Goal: Communication & Community: Ask a question

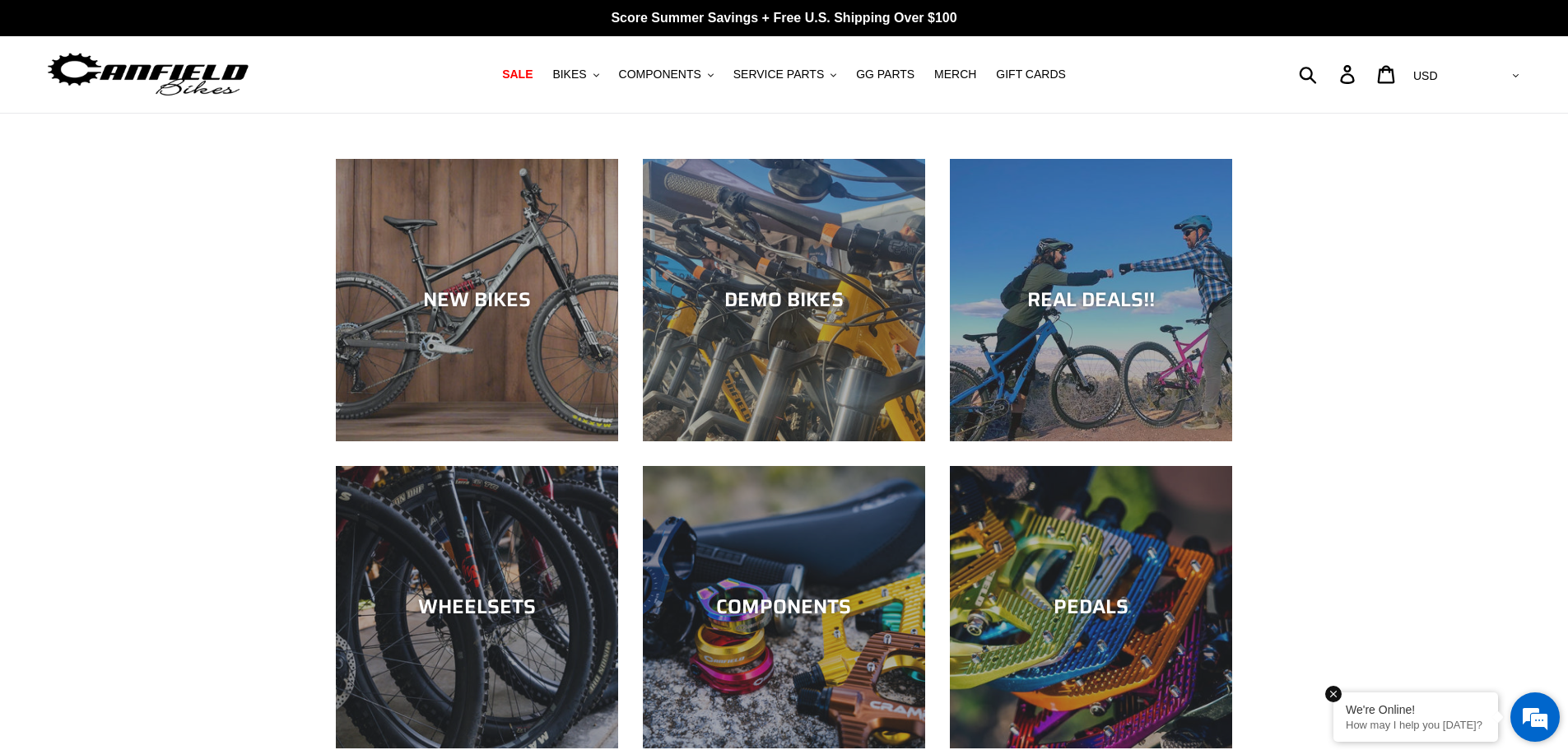
click at [1438, 716] on div "We're Online!" at bounding box center [1416, 710] width 140 height 13
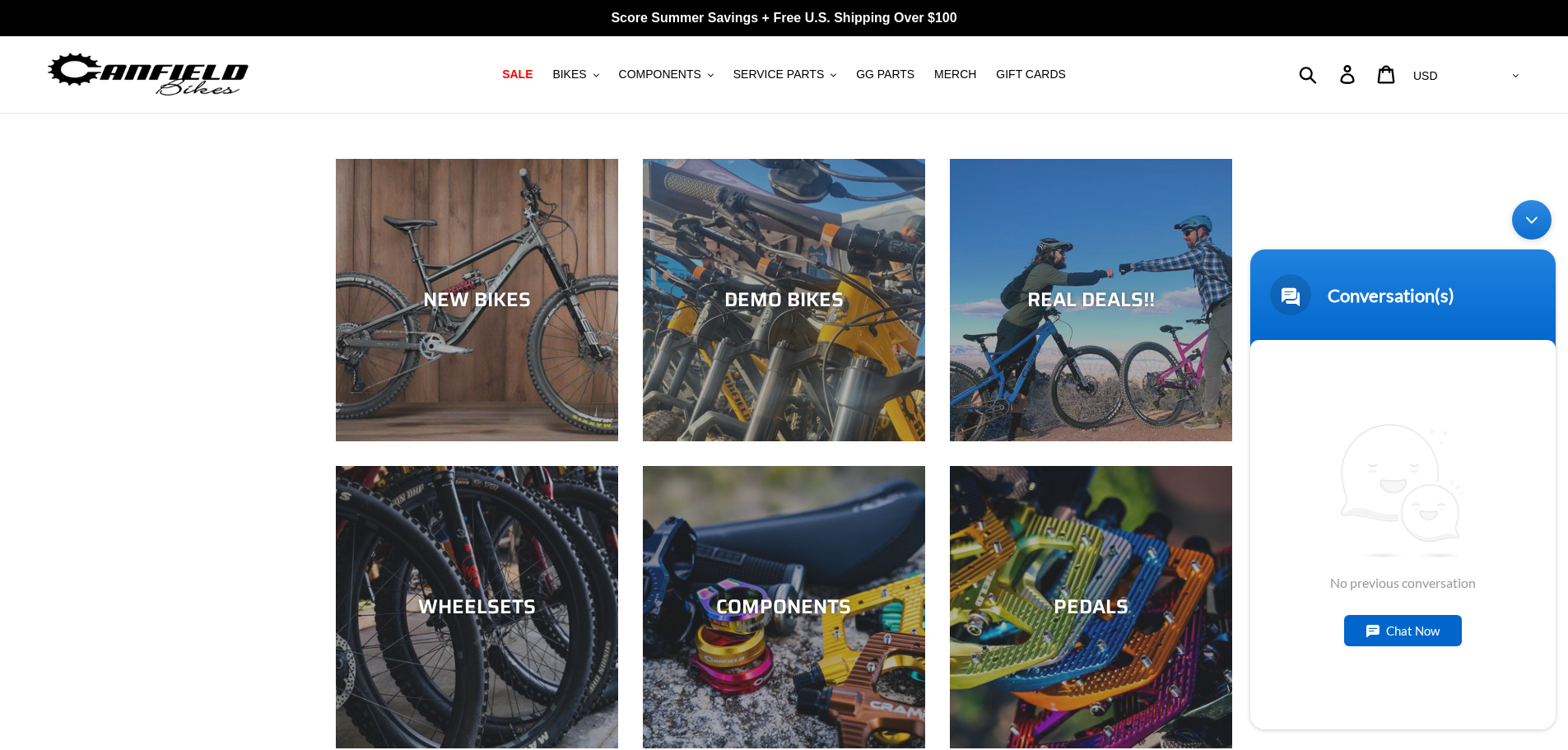
click at [1403, 636] on div "Chat Now" at bounding box center [1403, 630] width 118 height 31
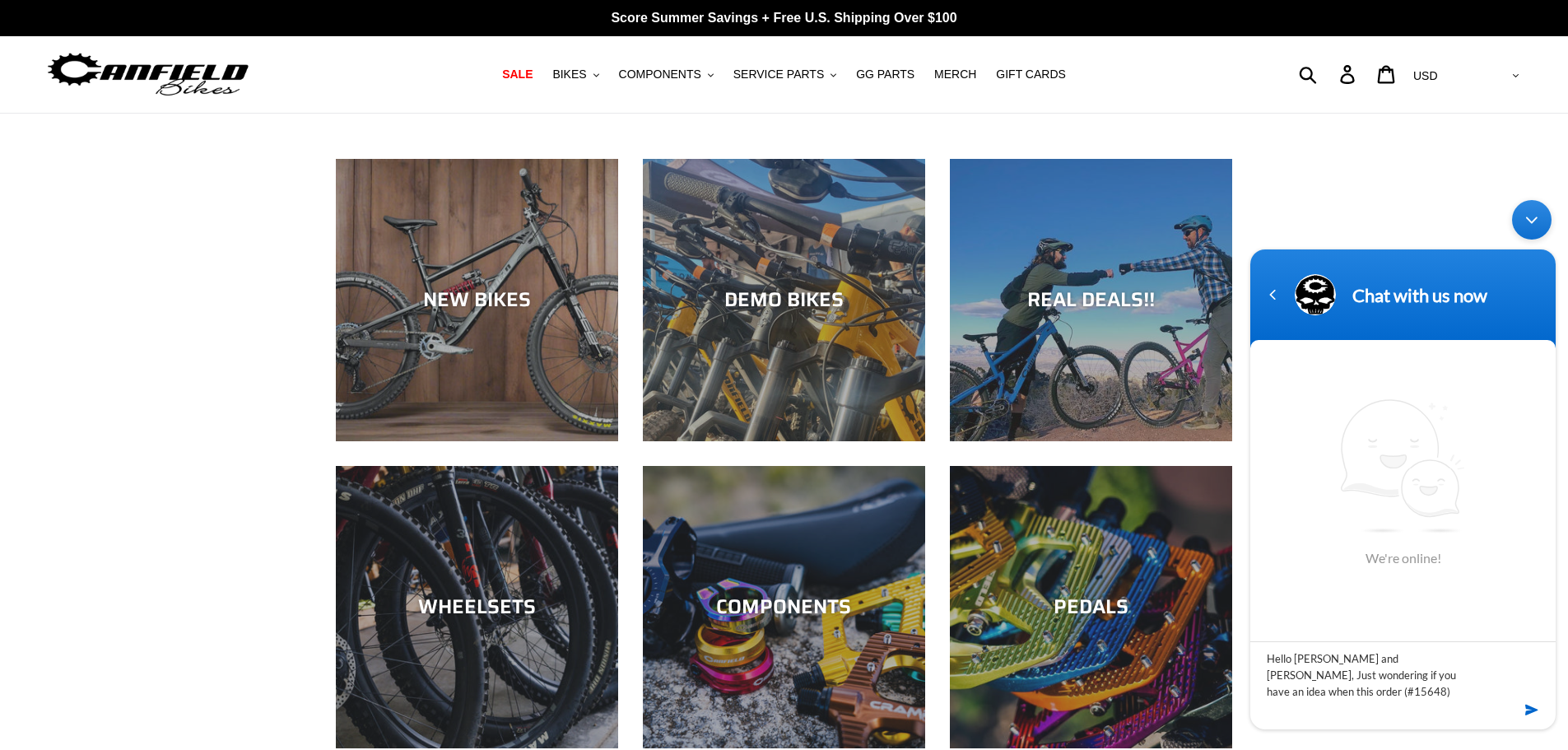
type textarea "Hello [PERSON_NAME] and [PERSON_NAME], Just wondering if you have an idea when …"
click at [1528, 709] on em at bounding box center [1533, 710] width 15 height 22
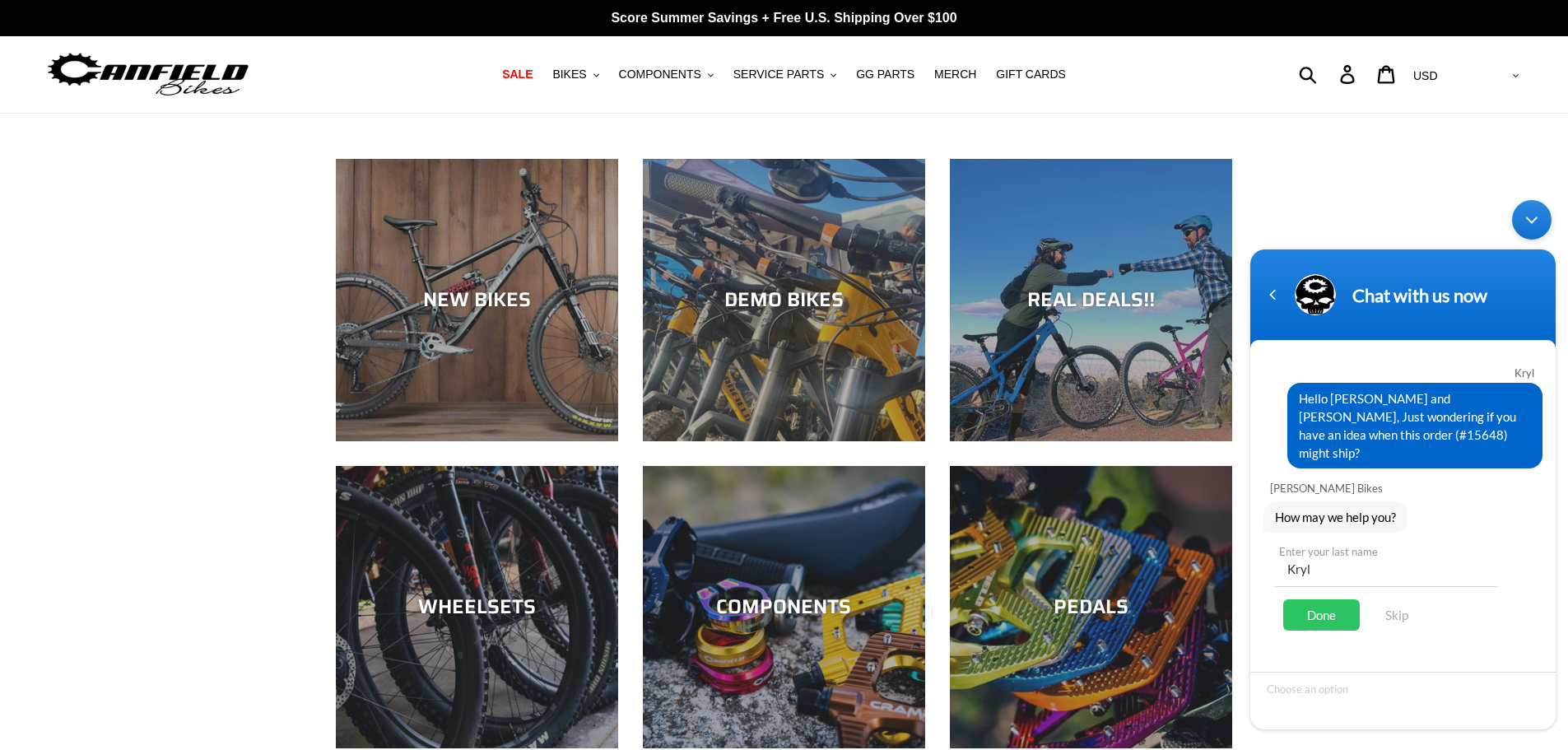
click at [1343, 611] on div "Done" at bounding box center [1321, 615] width 77 height 31
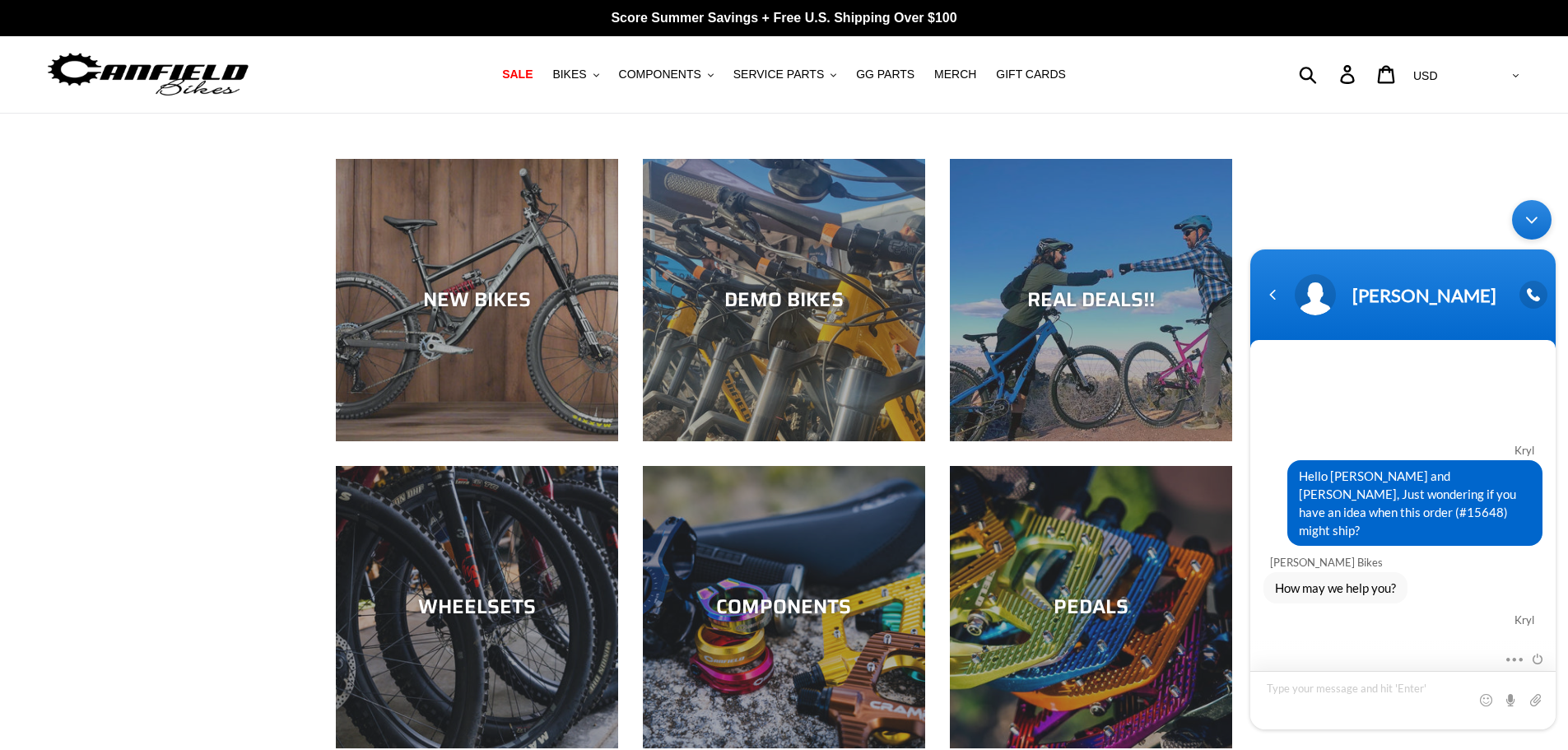
click at [1333, 692] on textarea "Type your message and hit 'Enter'" at bounding box center [1403, 700] width 305 height 58
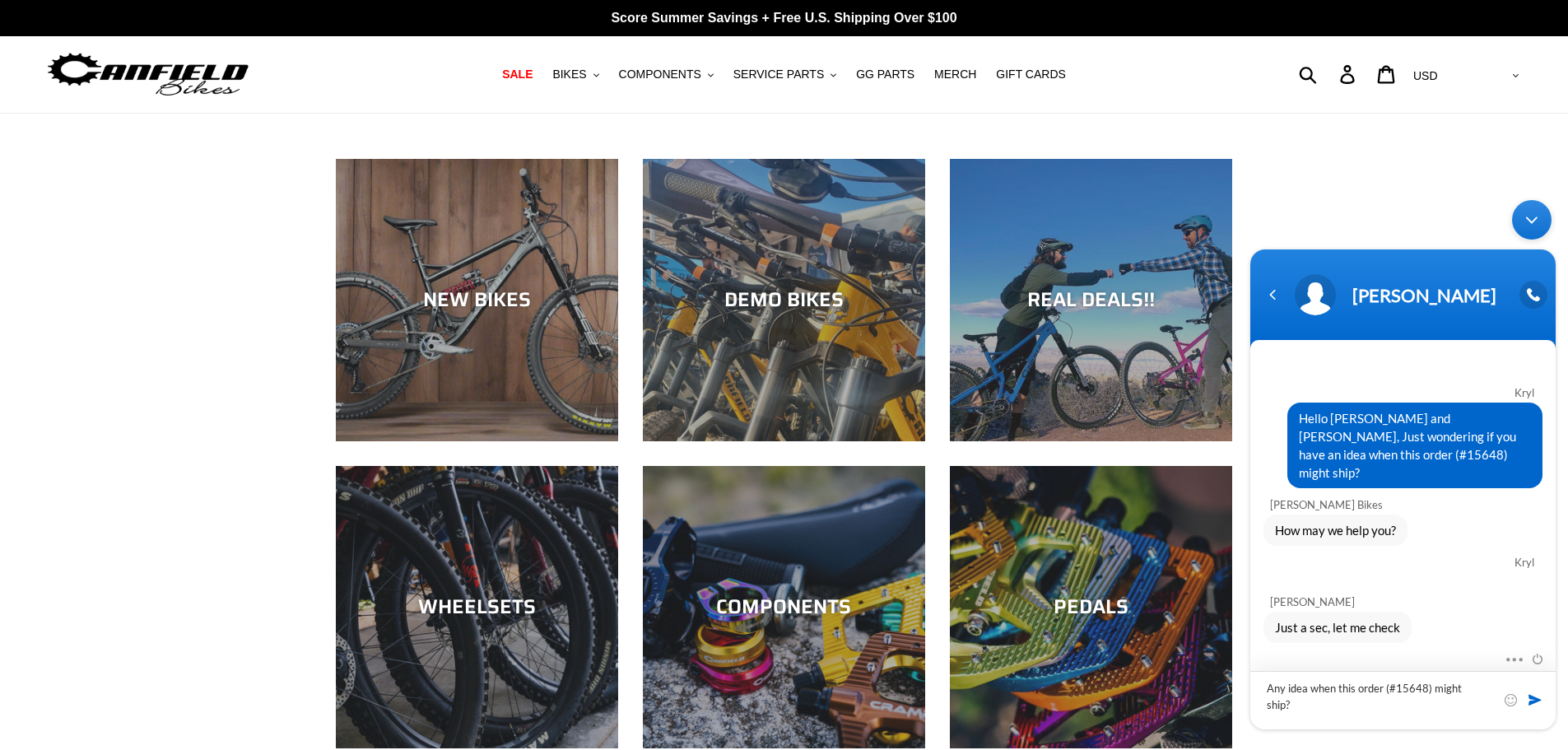
type textarea "Any idea when this order (#15648) might ship?"
click at [1536, 698] on span at bounding box center [1534, 699] width 16 height 16
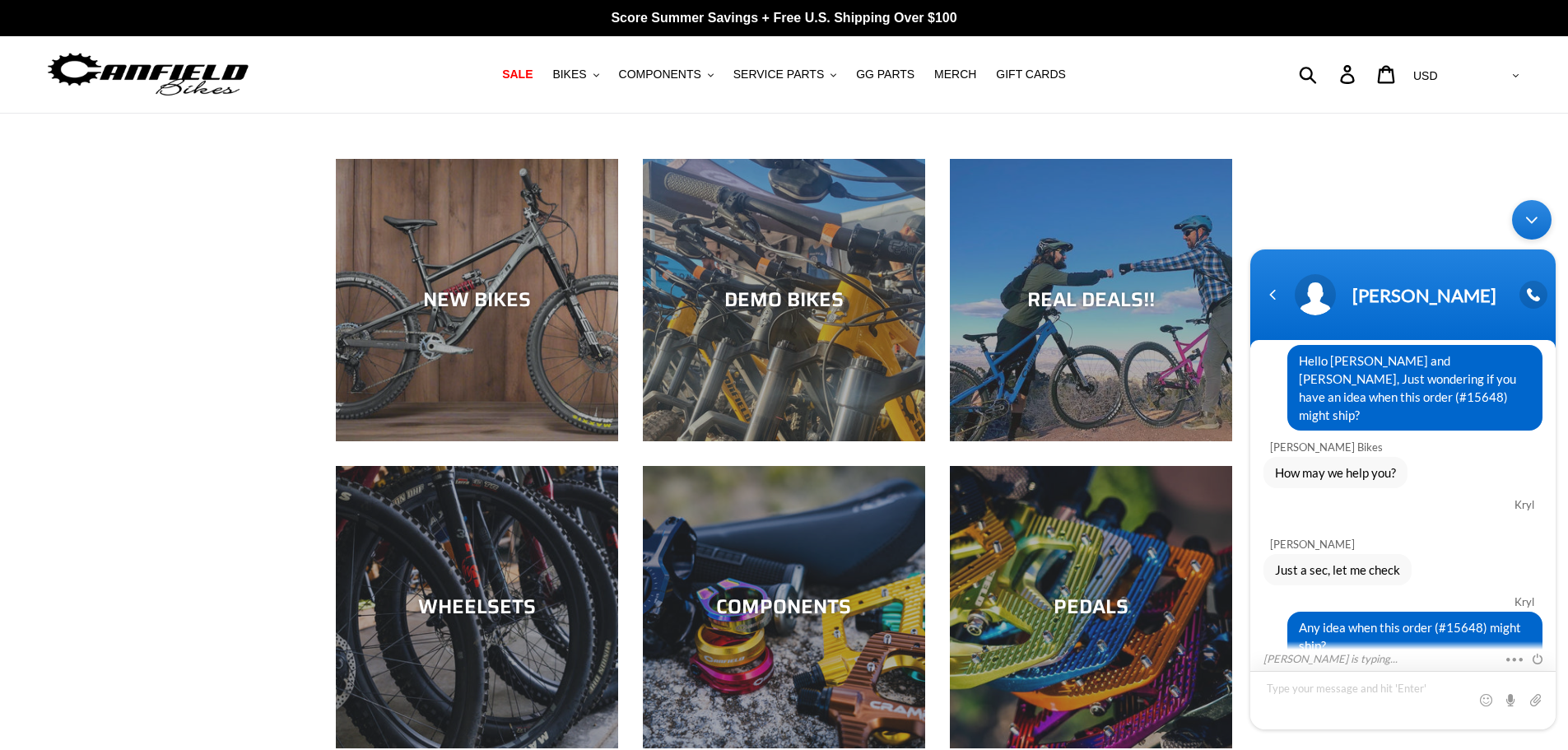
scroll to position [150, 0]
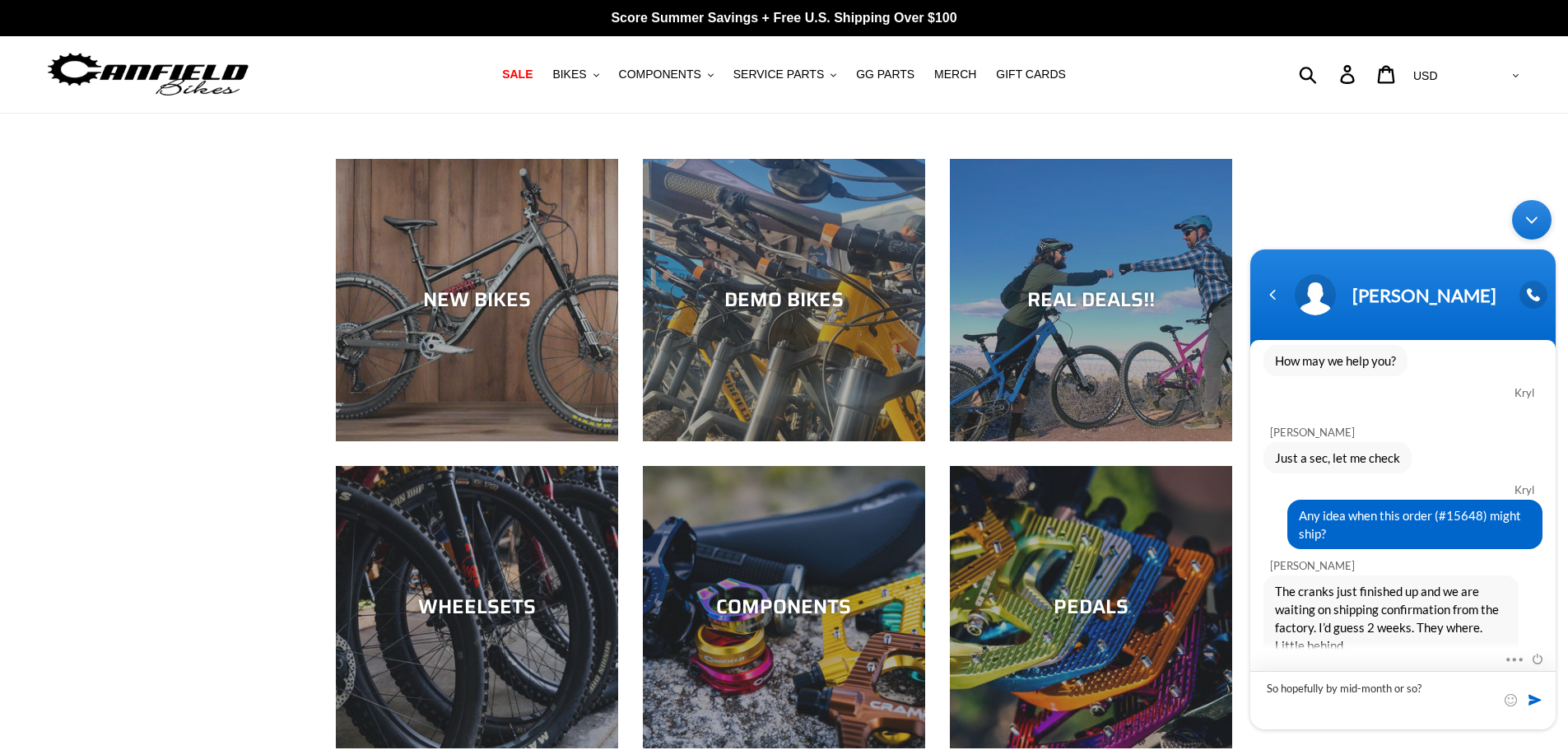
type textarea "So hopefully by mid-month or so?"
click at [1539, 698] on span at bounding box center [1534, 699] width 16 height 16
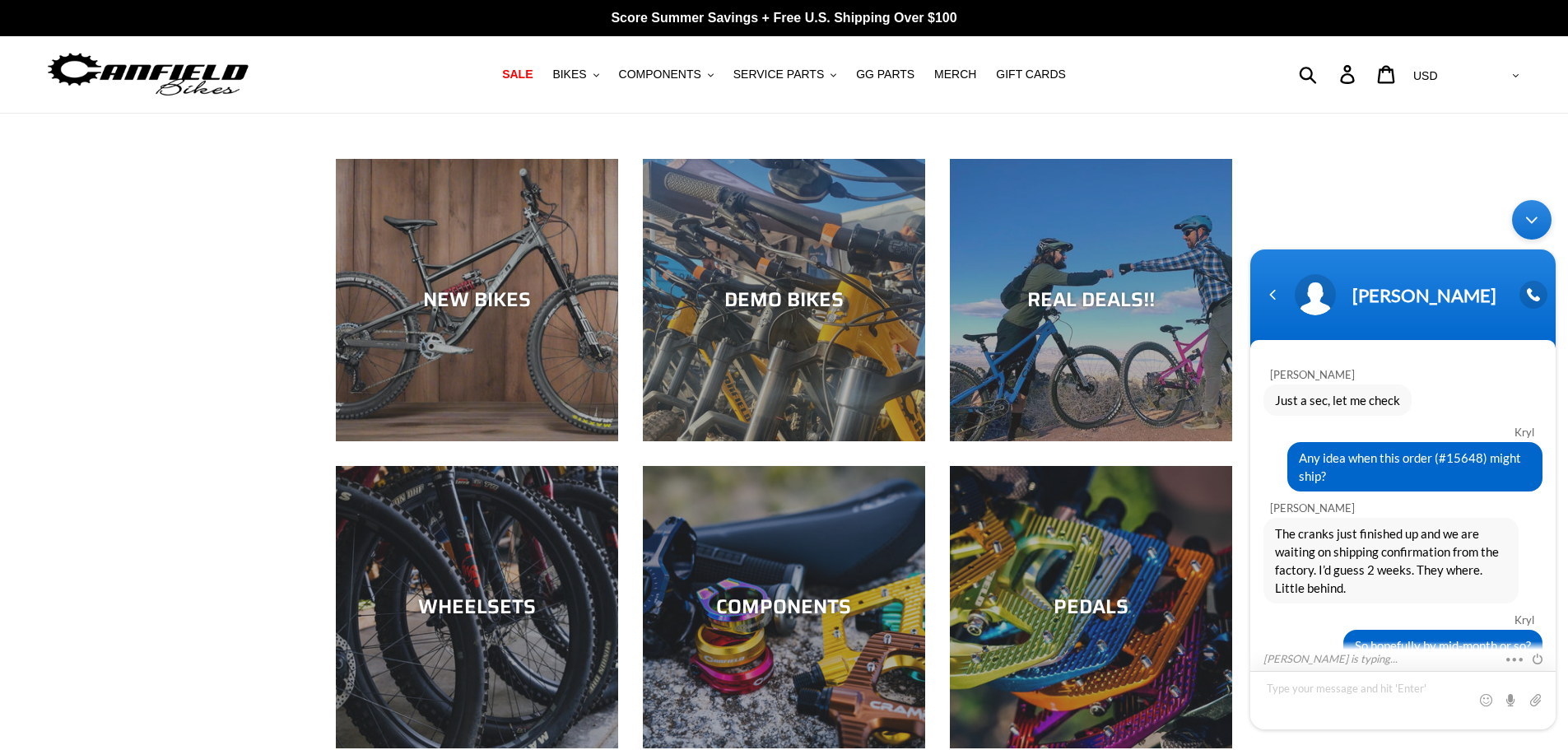
scroll to position [265, 0]
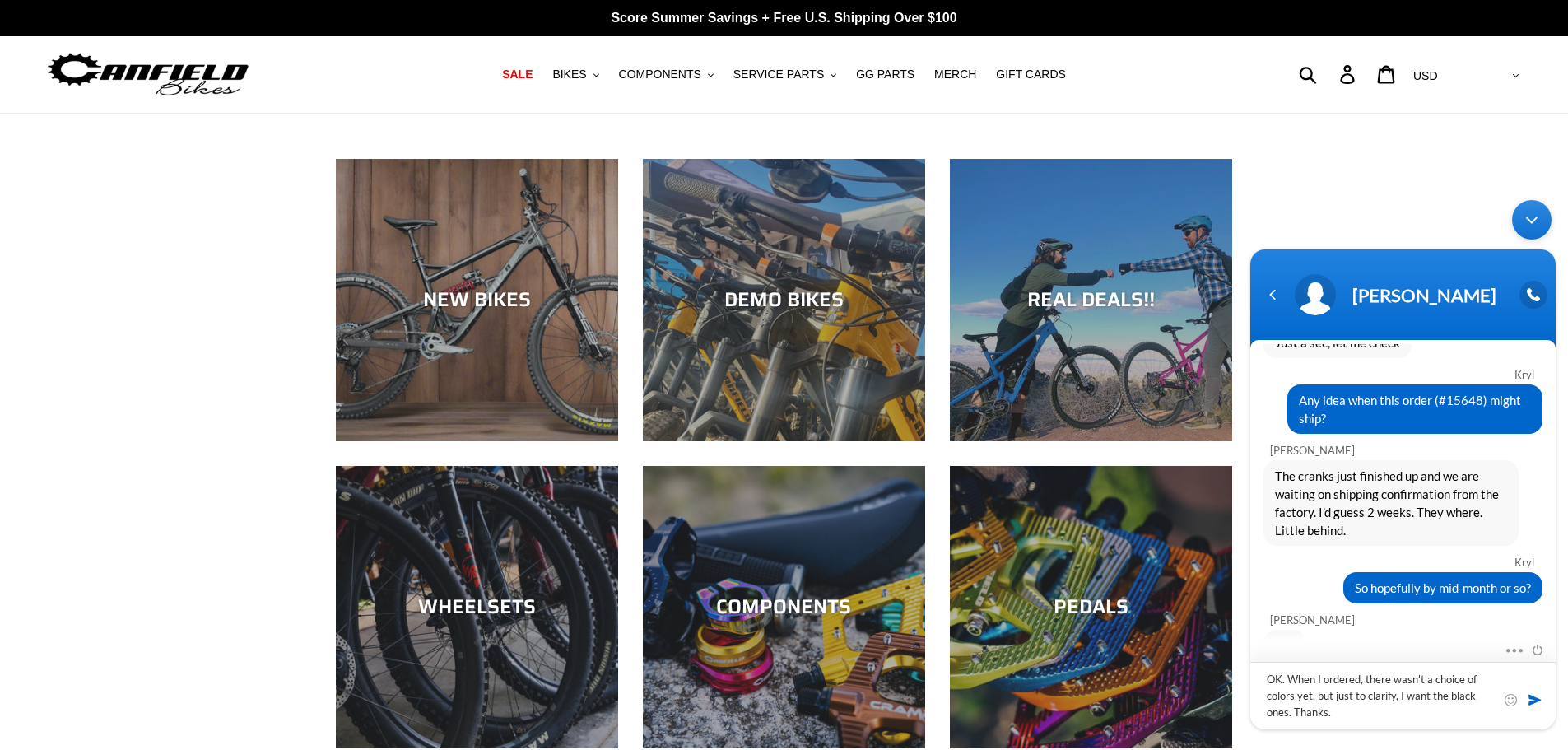
drag, startPoint x: 1335, startPoint y: 716, endPoint x: 2591, endPoint y: 931, distance: 1274.3
click at [1335, 716] on textarea "OK. When I ordered, there wasn't a choice of colors yet, but just to clarify, I…" at bounding box center [1403, 696] width 305 height 68
type textarea "OK. When I ordered, there wasn't a choice of colors yet, but just to clarify, I…"
click at [1538, 699] on span at bounding box center [1534, 699] width 16 height 16
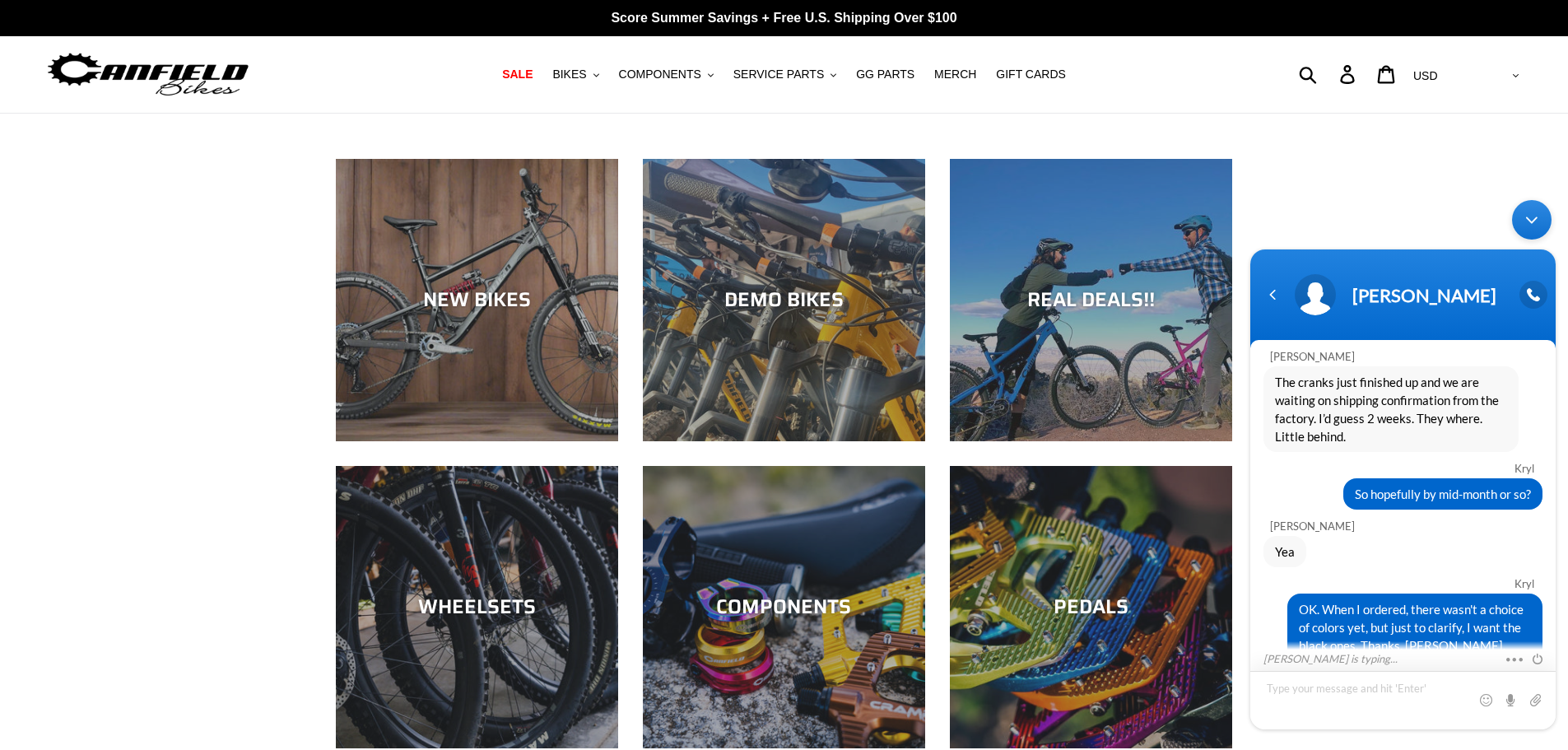
scroll to position [417, 0]
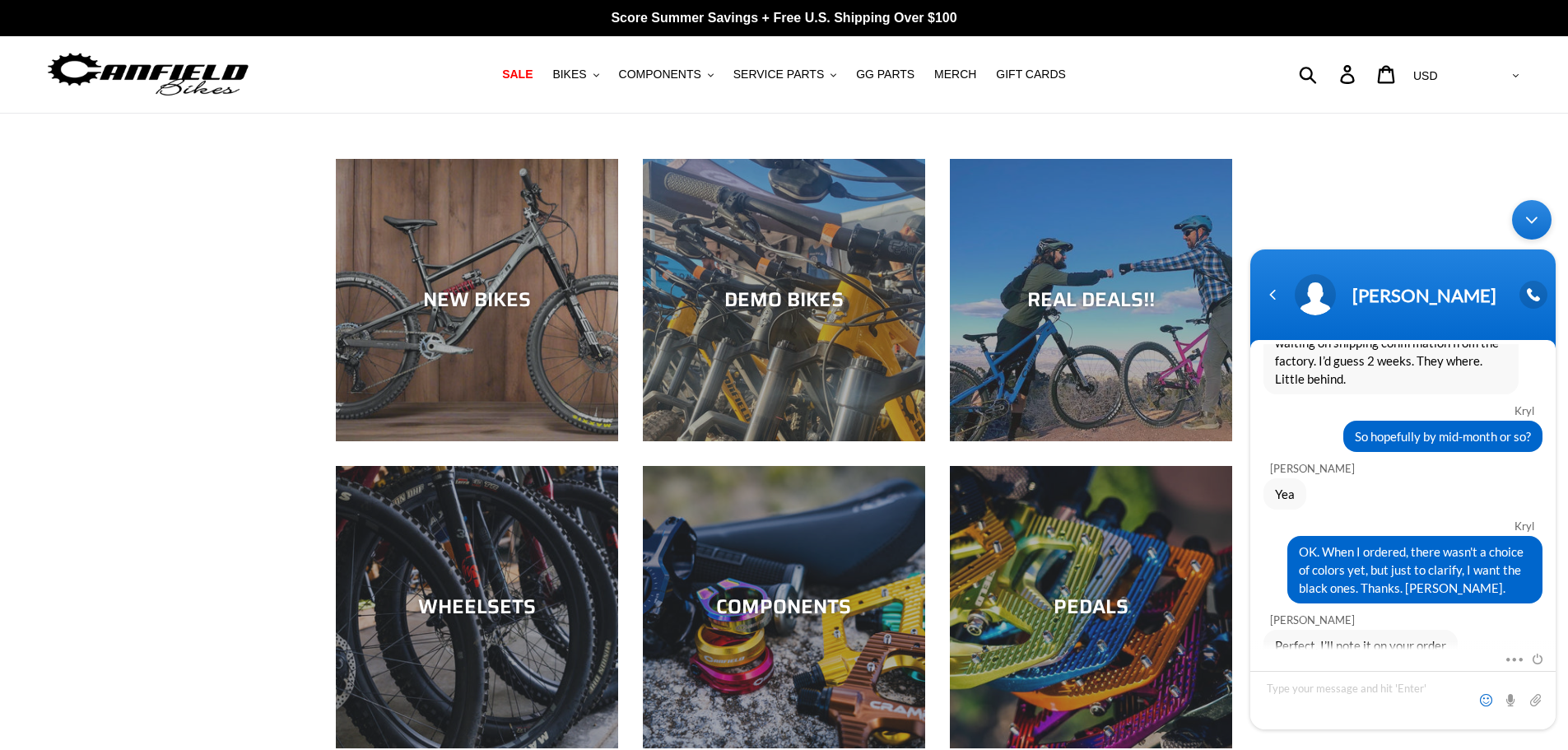
click at [1487, 698] on span at bounding box center [1485, 699] width 16 height 16
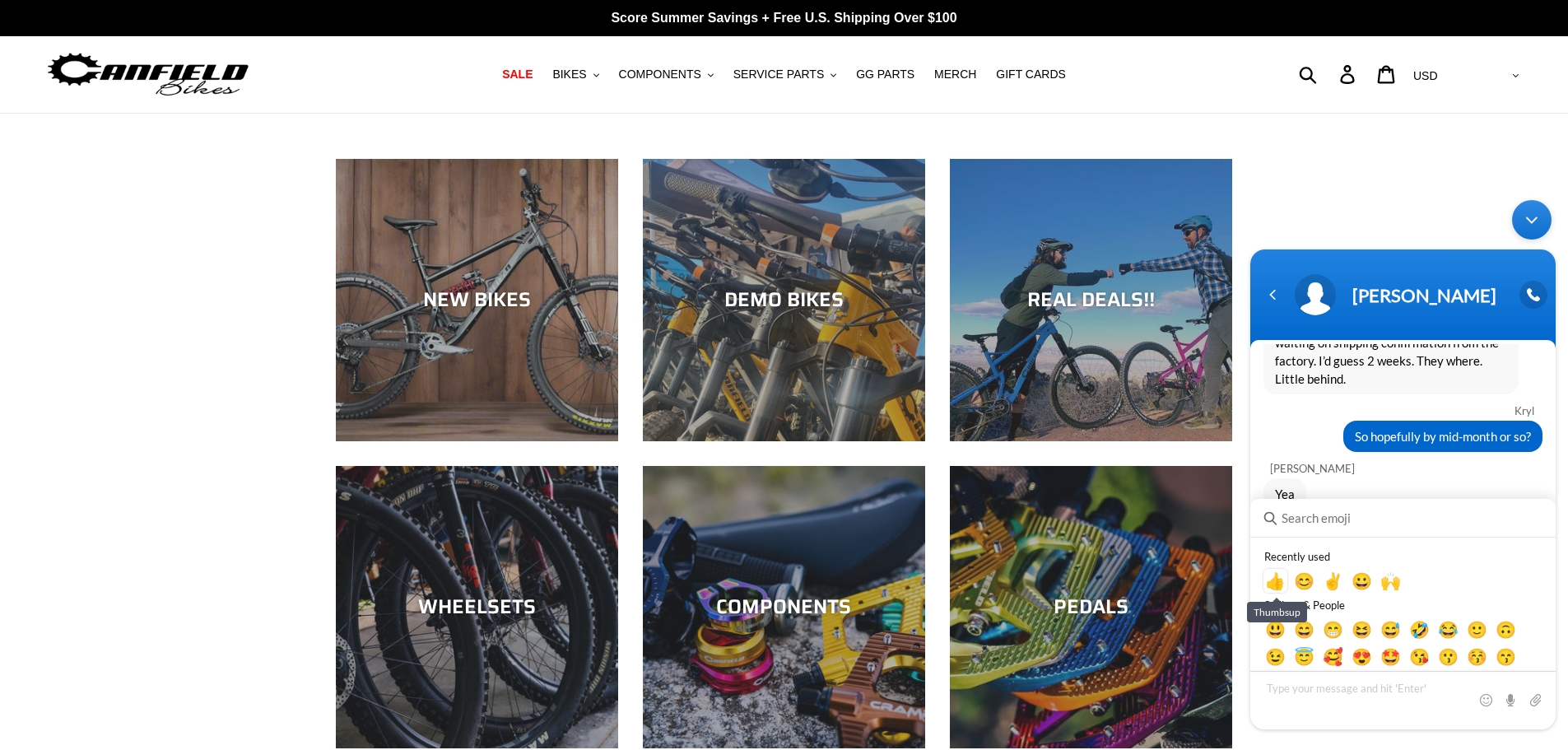
click at [1279, 587] on em "👍" at bounding box center [1276, 581] width 21 height 20
type textarea "👍"
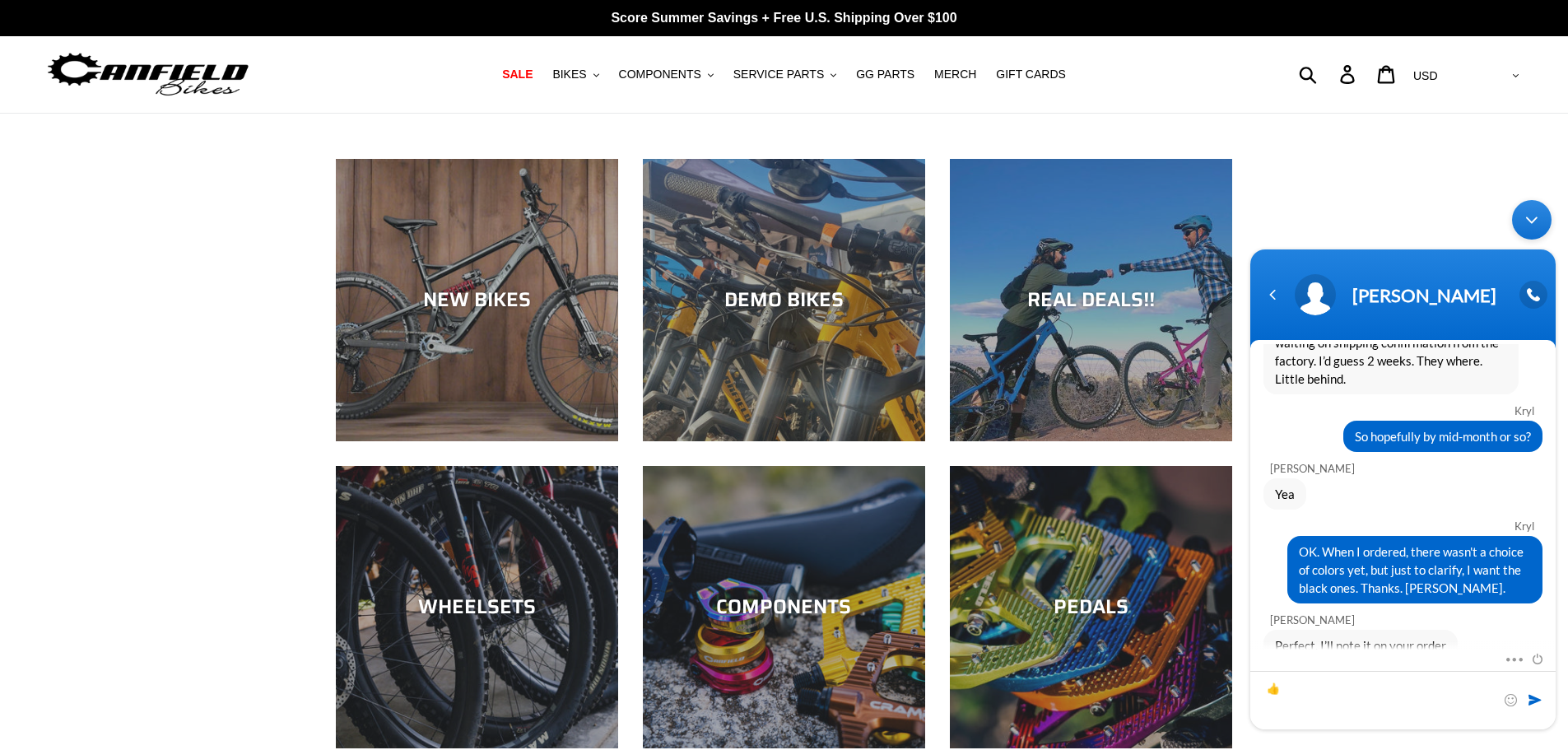
click at [1534, 698] on span at bounding box center [1534, 699] width 16 height 16
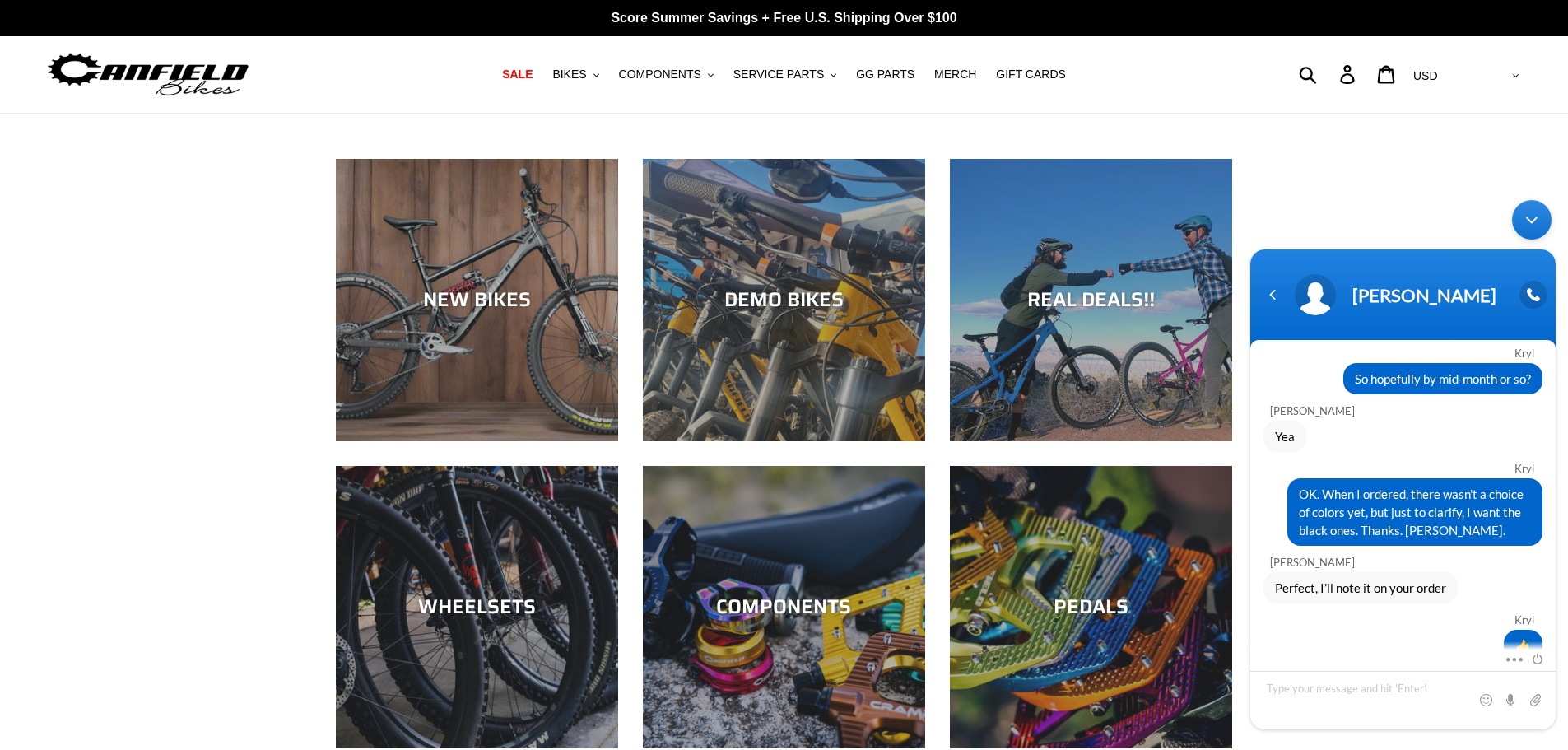
click at [1532, 219] on div "Minimize live chat window" at bounding box center [1532, 220] width 40 height 40
